Goal: Task Accomplishment & Management: Manage account settings

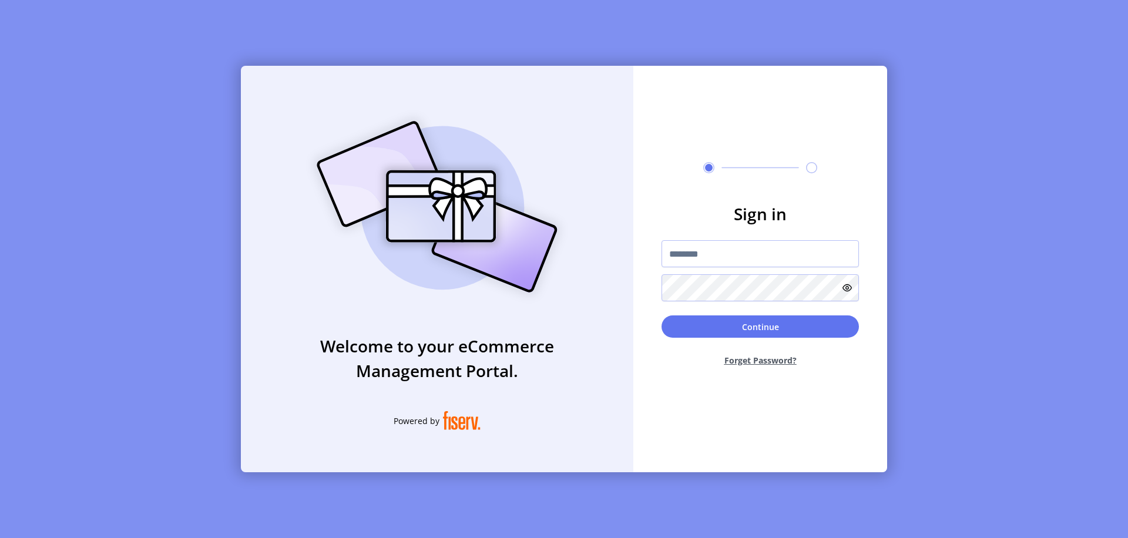
click at [760, 254] on input "text" at bounding box center [759, 253] width 197 height 27
type input "**********"
click at [760, 327] on button "Continue" at bounding box center [759, 326] width 197 height 22
